Goal: Task Accomplishment & Management: Manage account settings

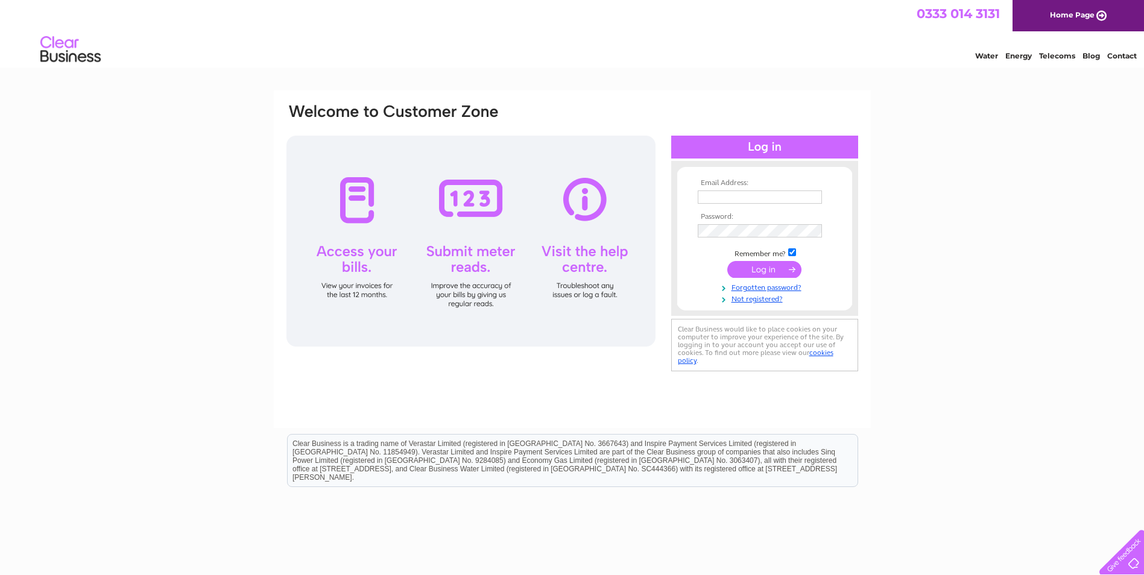
type input "rodgers@btconnect.com"
click at [750, 274] on input "submit" at bounding box center [764, 269] width 74 height 17
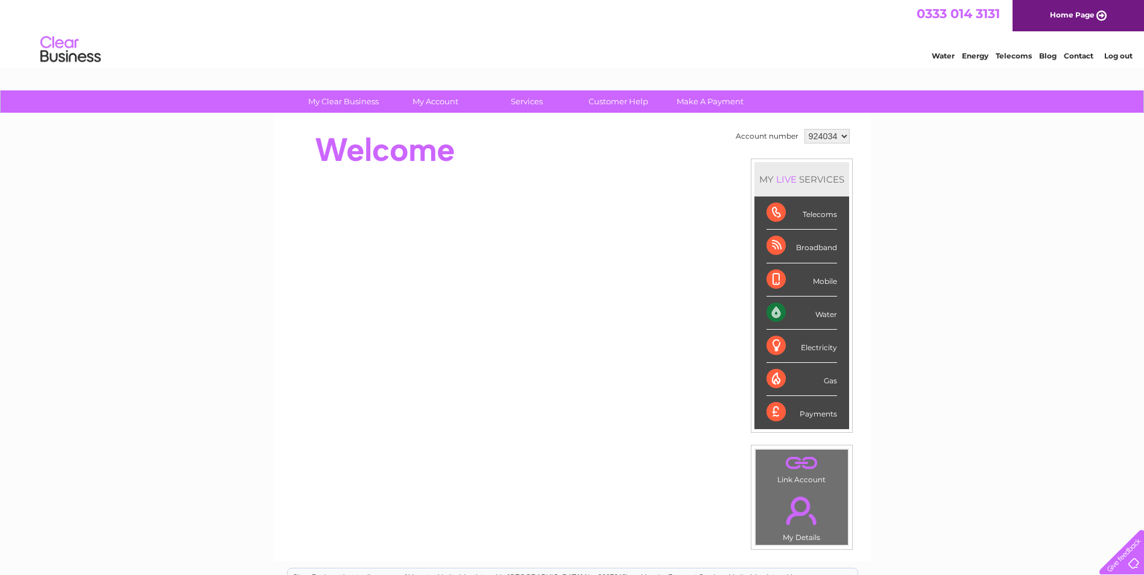
click at [774, 311] on div "Water" at bounding box center [802, 313] width 71 height 33
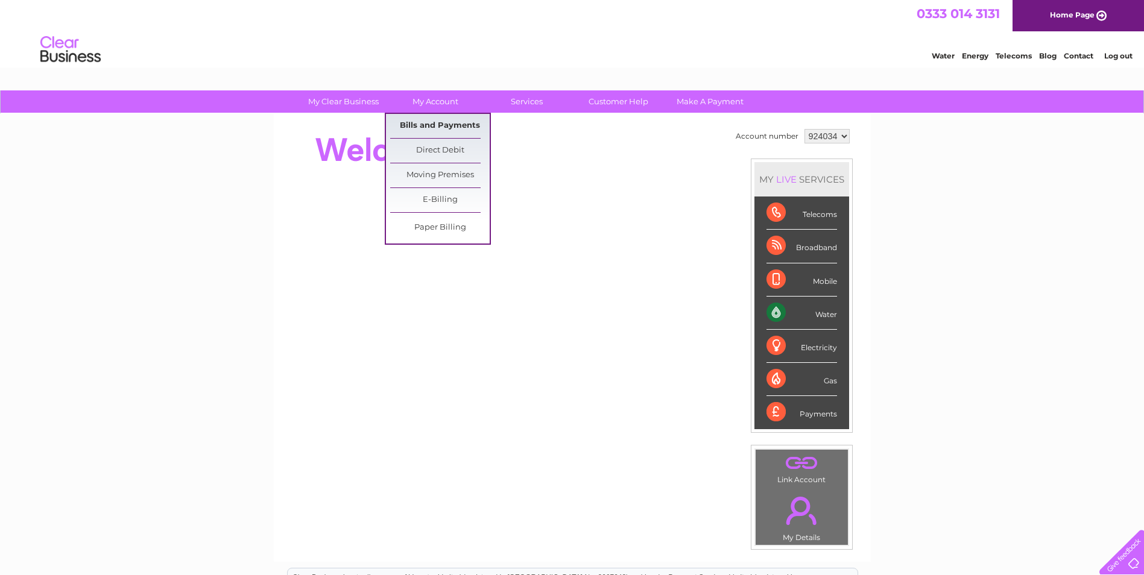
click at [442, 119] on link "Bills and Payments" at bounding box center [440, 126] width 100 height 24
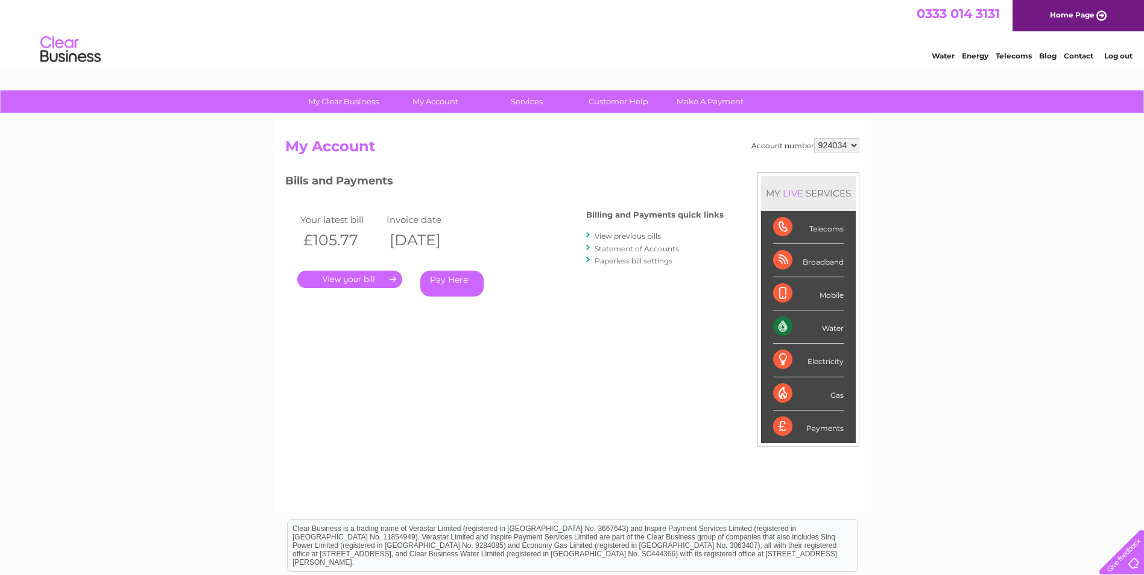
click at [364, 276] on link "." at bounding box center [349, 279] width 105 height 17
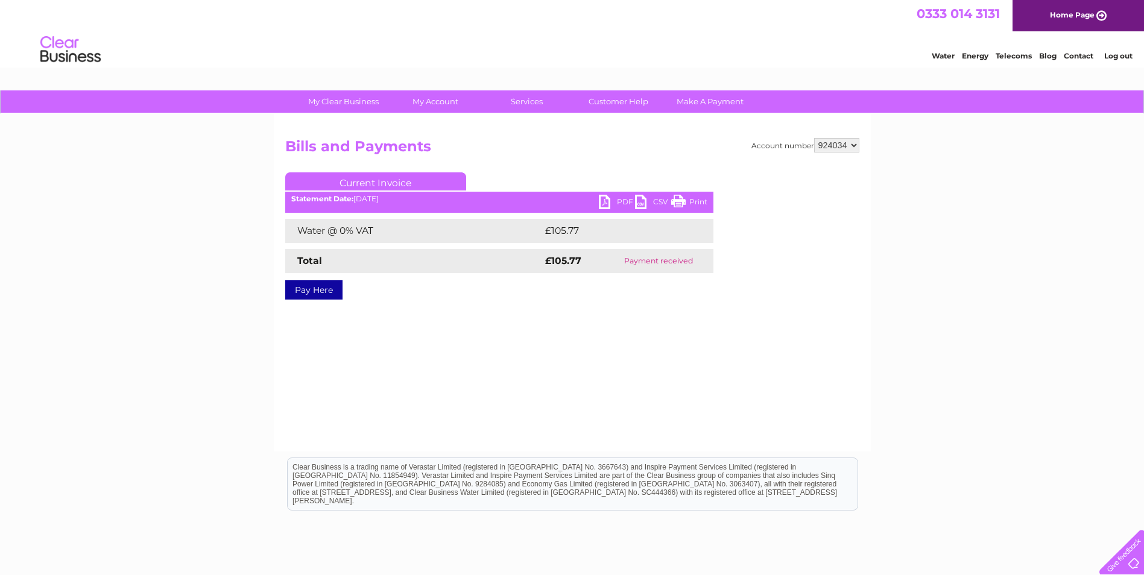
click at [620, 201] on link "PDF" at bounding box center [617, 203] width 36 height 17
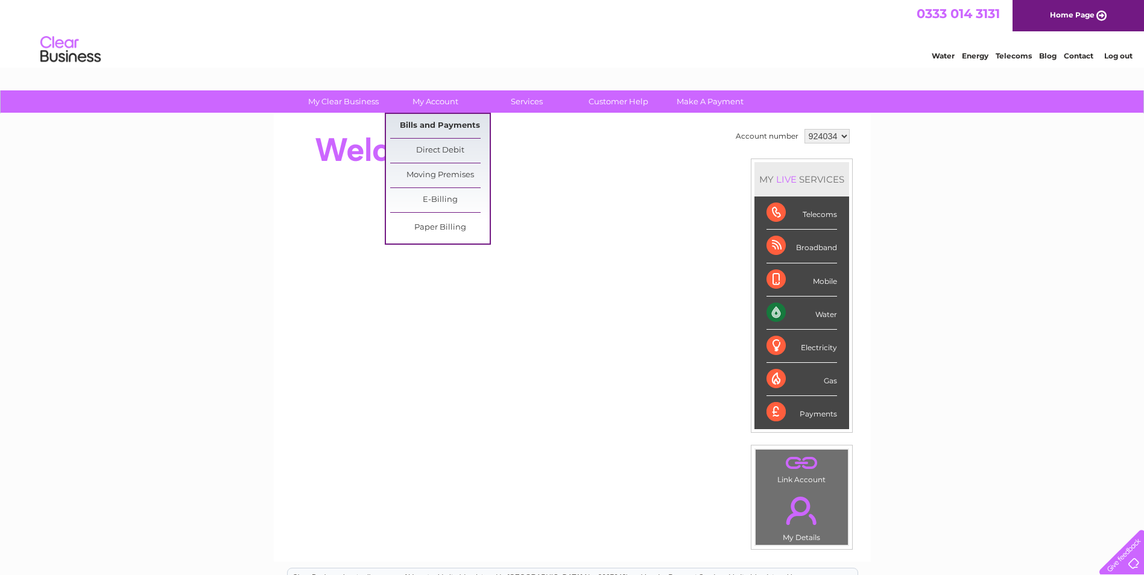
click at [440, 125] on link "Bills and Payments" at bounding box center [440, 126] width 100 height 24
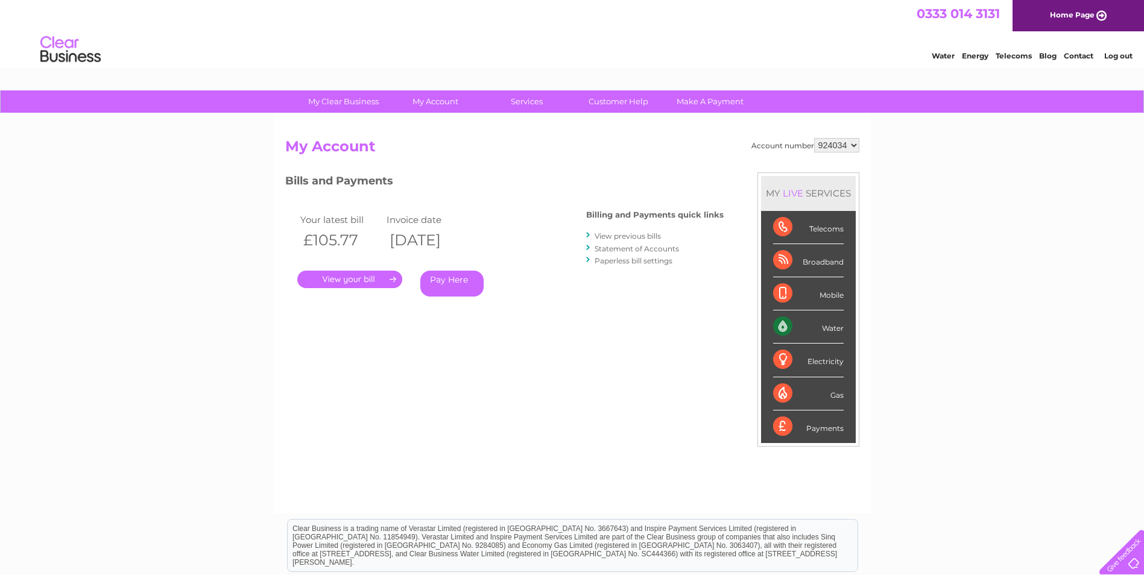
click at [606, 236] on link "View previous bills" at bounding box center [628, 236] width 66 height 9
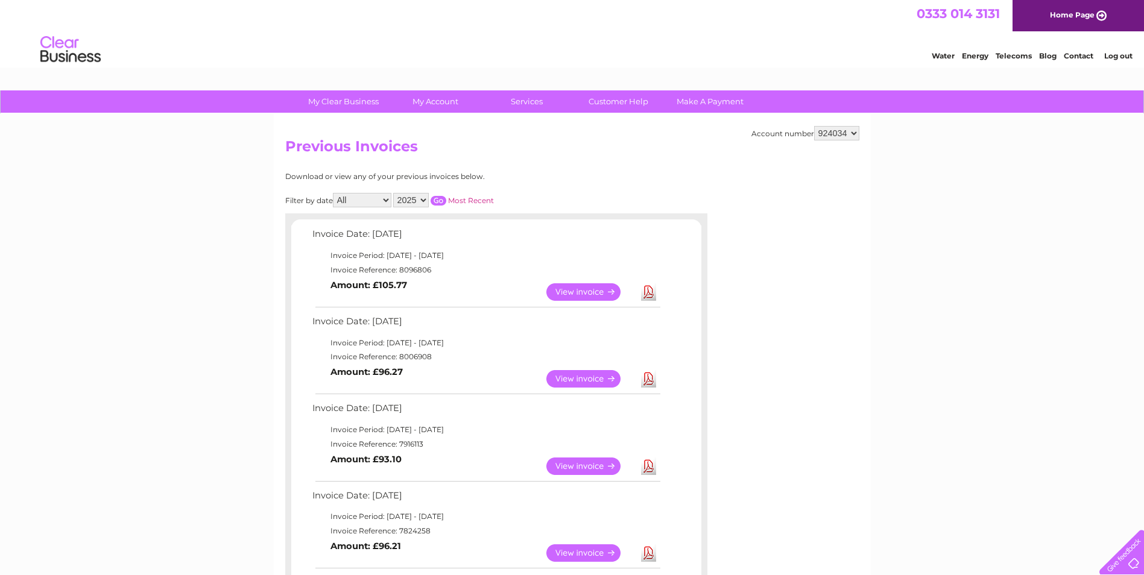
click at [447, 440] on td "Invoice Reference: 7916113" at bounding box center [485, 444] width 353 height 14
